Goal: Information Seeking & Learning: Learn about a topic

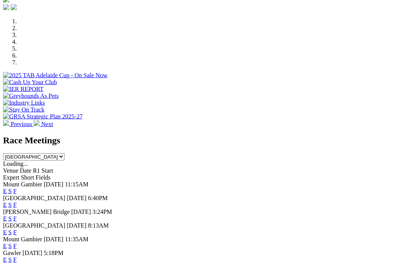
scroll to position [223, 0]
click at [17, 256] on link "F" at bounding box center [14, 259] width 3 height 6
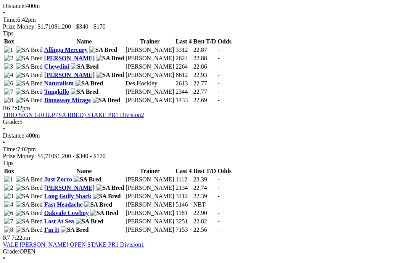
scroll to position [813, 0]
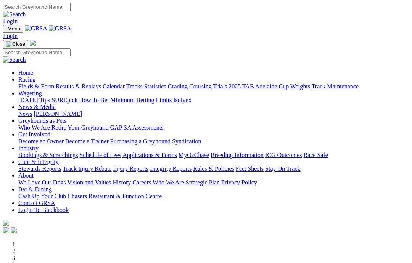
scroll to position [254, 0]
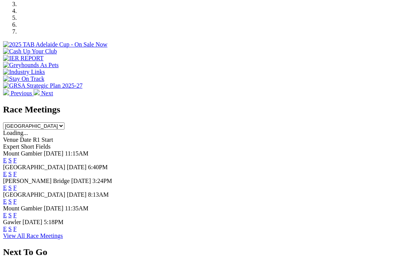
click at [17, 198] on link "F" at bounding box center [14, 201] width 3 height 6
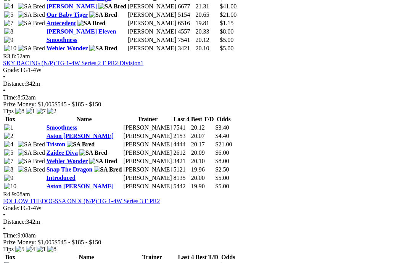
scroll to position [567, 0]
